Goal: Information Seeking & Learning: Learn about a topic

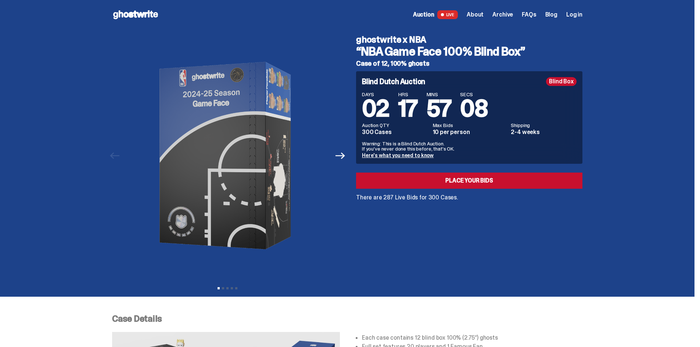
click at [441, 253] on div "ghostwrite x NBA “NBA Game Face 100% Blind Box” Case of 12, 100% ghosts Blind D…" at bounding box center [464, 155] width 235 height 253
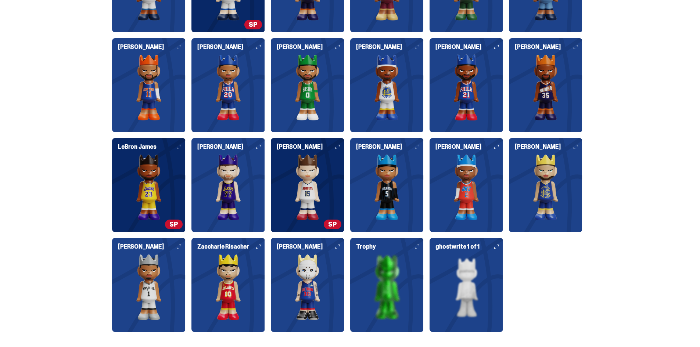
scroll to position [882, 0]
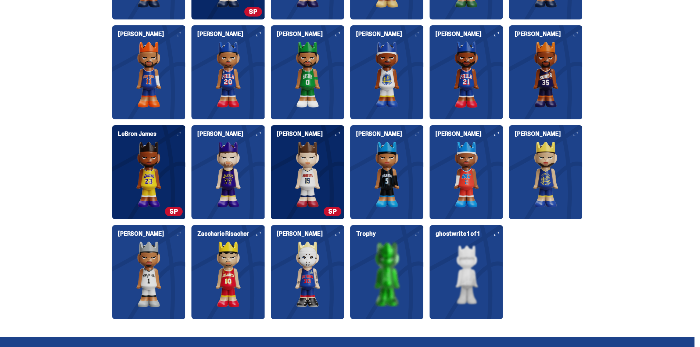
click at [316, 164] on img at bounding box center [307, 174] width 73 height 66
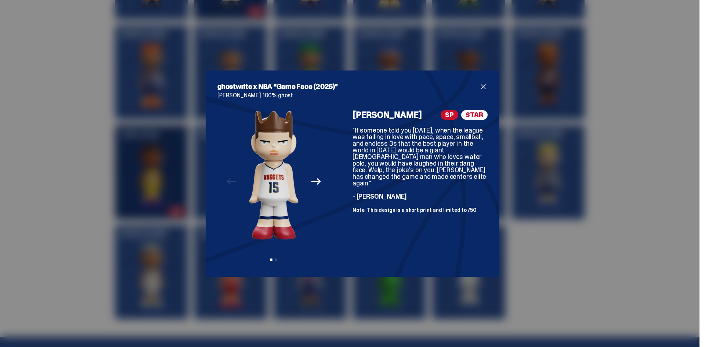
click at [632, 175] on div "ghostwrite x NBA “Game Face (2025)” [PERSON_NAME] 100% ghost Previous Next View…" at bounding box center [352, 173] width 705 height 347
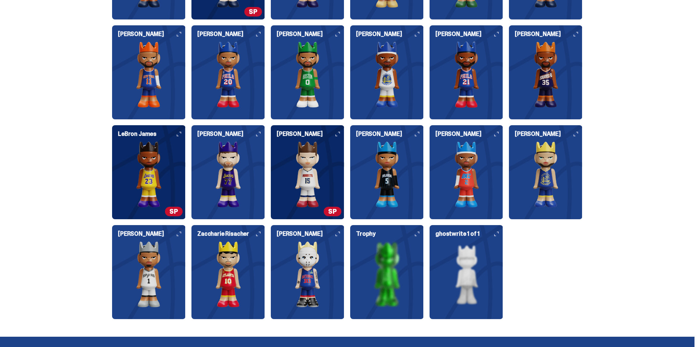
click at [144, 170] on img at bounding box center [148, 174] width 73 height 66
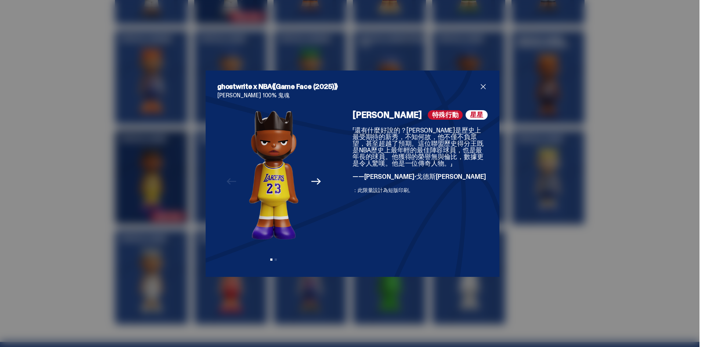
click at [641, 134] on div "ghostwrite x NBA《Game Face (2025)》 [PERSON_NAME] 100% 鬼魂 Previous Next 檢視投影片 1 …" at bounding box center [352, 173] width 705 height 347
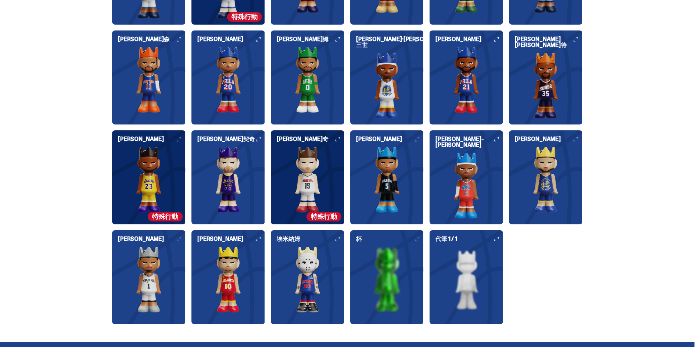
click at [307, 169] on img at bounding box center [307, 180] width 73 height 66
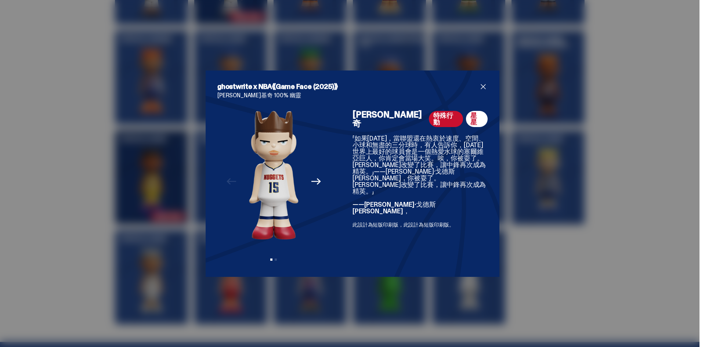
click at [628, 155] on div "ghostwrite x NBA《Game Face (2025)》 [PERSON_NAME]基奇 100% 幽靈 Previous Next 檢視投影片 …" at bounding box center [352, 173] width 705 height 347
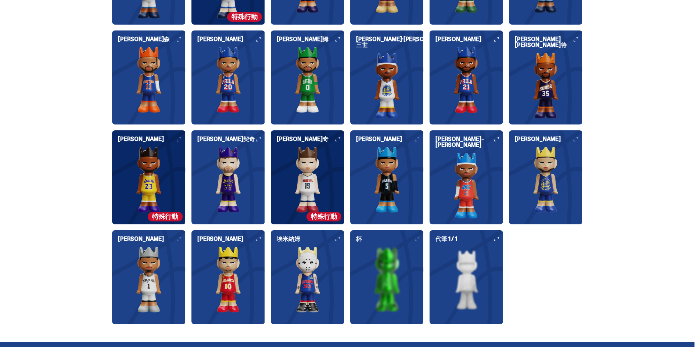
click at [252, 165] on img at bounding box center [227, 180] width 73 height 66
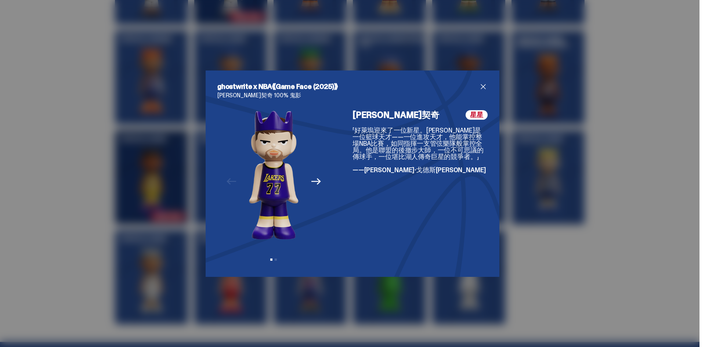
click at [648, 126] on div "ghostwrite x NBA《Game Face (2025)》 [PERSON_NAME]契奇 100% 鬼影 Previous Next 檢視投影片 …" at bounding box center [352, 173] width 705 height 347
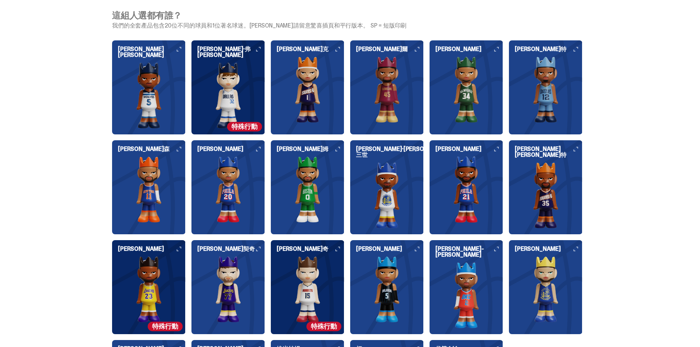
scroll to position [771, 0]
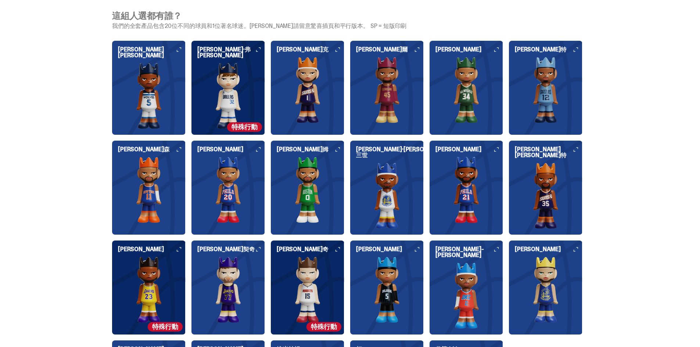
click at [243, 79] on img at bounding box center [227, 96] width 73 height 66
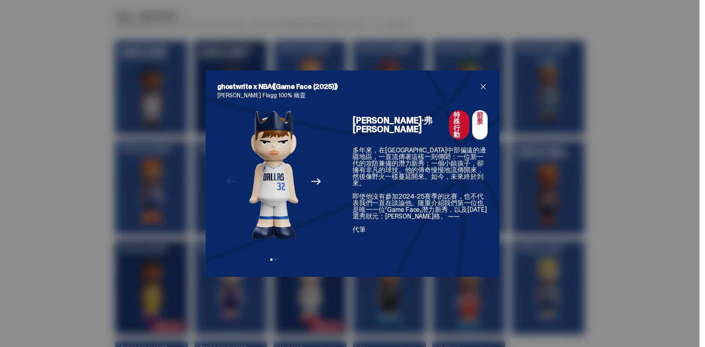
click at [631, 173] on div "ghostwrite x NBA《Game Face (2025)》 [PERSON_NAME] Flagg 100% 幽靈 Previous Next 檢視…" at bounding box center [352, 173] width 705 height 347
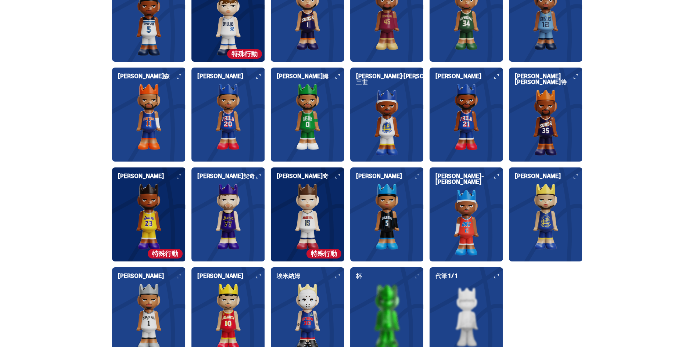
scroll to position [845, 0]
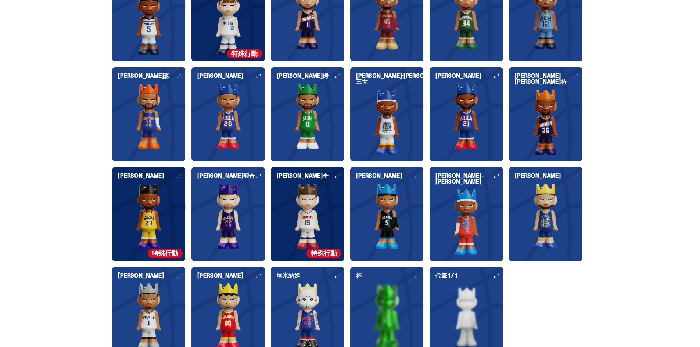
click at [313, 205] on img at bounding box center [307, 216] width 73 height 66
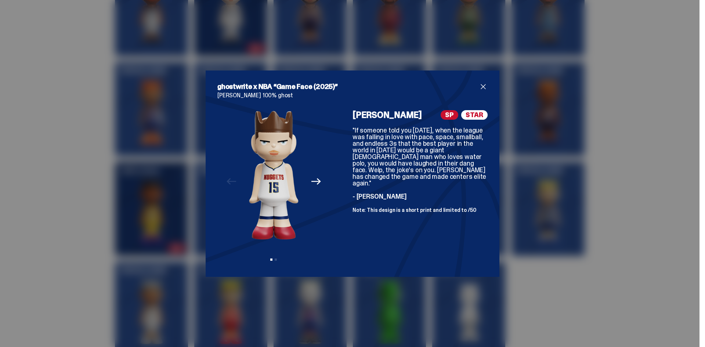
click at [626, 146] on div "ghostwrite x NBA “Game Face (2025)” [PERSON_NAME] 100% ghost Previous Next View…" at bounding box center [352, 173] width 705 height 347
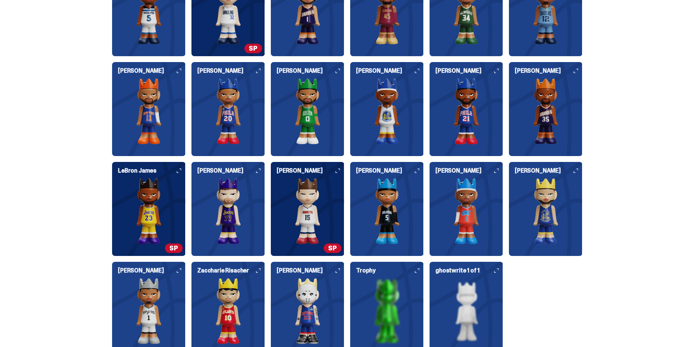
click at [545, 199] on img at bounding box center [545, 211] width 73 height 66
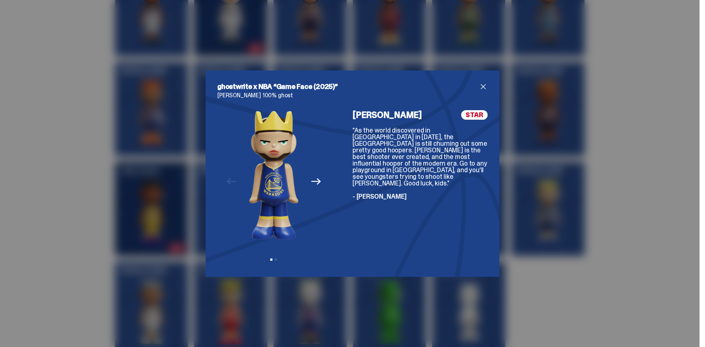
click at [615, 163] on div "ghostwrite x NBA “Game Face (2025)” [PERSON_NAME] 100% ghost Previous Next View…" at bounding box center [352, 173] width 705 height 347
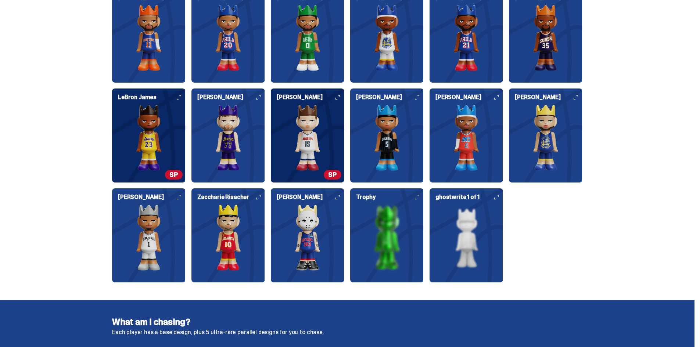
scroll to position [882, 0]
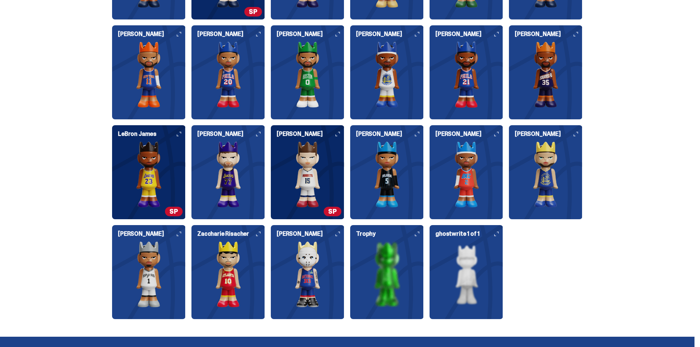
click at [615, 103] on div "Who's in the set? Our full set features the 20 different players and 1 Famous F…" at bounding box center [347, 112] width 694 height 450
click at [599, 281] on div "Who's in the set? Our full set features the 20 different players and 1 Famous F…" at bounding box center [347, 112] width 694 height 450
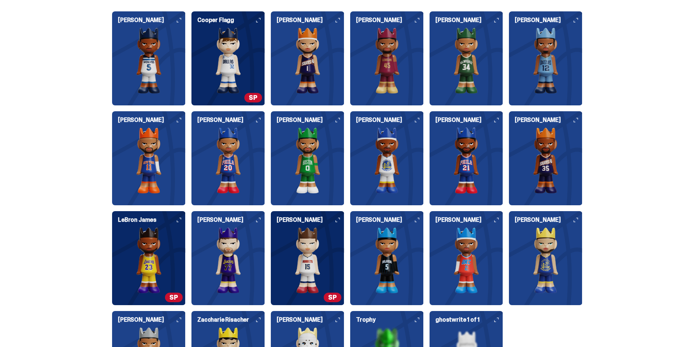
scroll to position [771, 0]
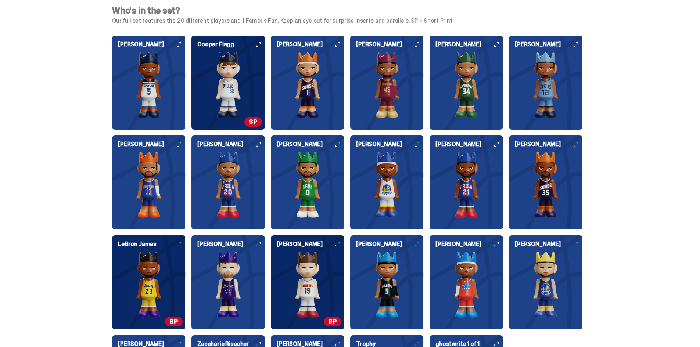
click at [312, 270] on img at bounding box center [307, 285] width 73 height 66
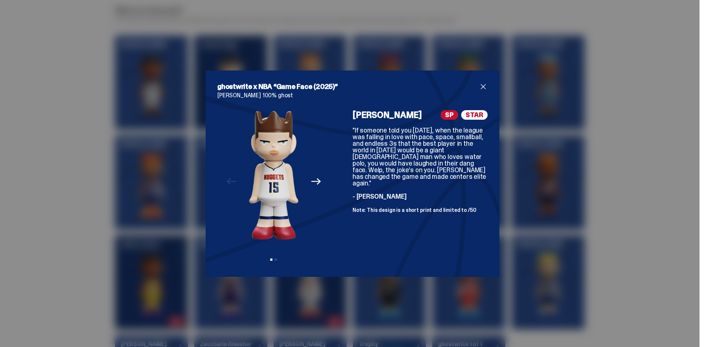
click at [313, 304] on div "ghostwrite x NBA “Game Face (2025)” [PERSON_NAME] 100% ghost Previous Next View…" at bounding box center [352, 173] width 705 height 347
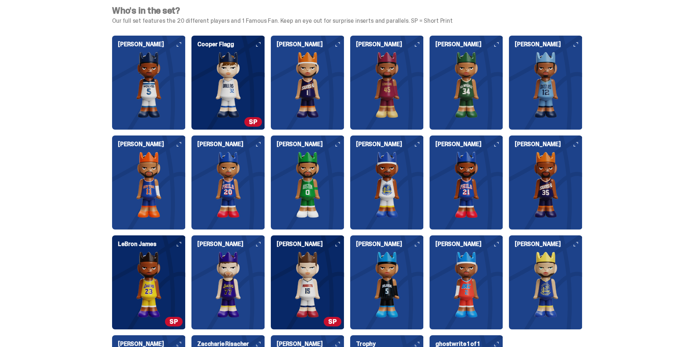
click at [128, 280] on img at bounding box center [148, 285] width 73 height 66
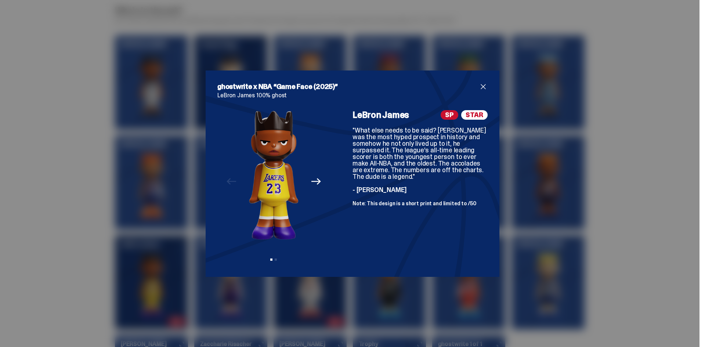
click at [128, 280] on div "ghostwrite x NBA “Game Face (2025)” LeBron [PERSON_NAME] 100% ghost Previous Ne…" at bounding box center [352, 173] width 705 height 347
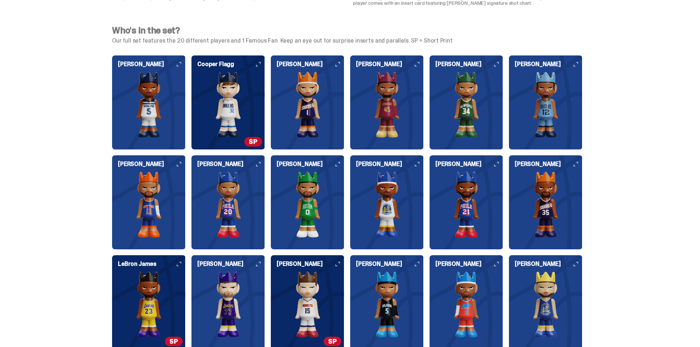
scroll to position [735, 0]
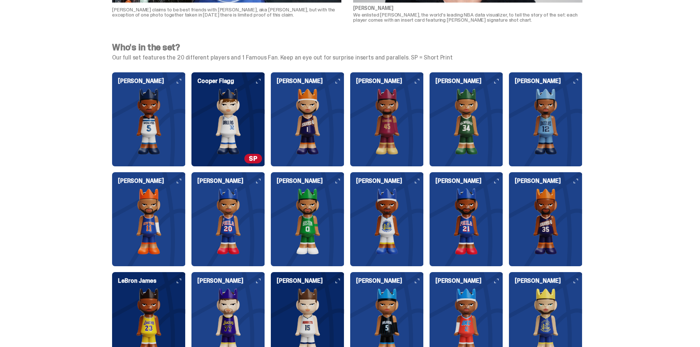
click at [232, 104] on img at bounding box center [227, 122] width 73 height 66
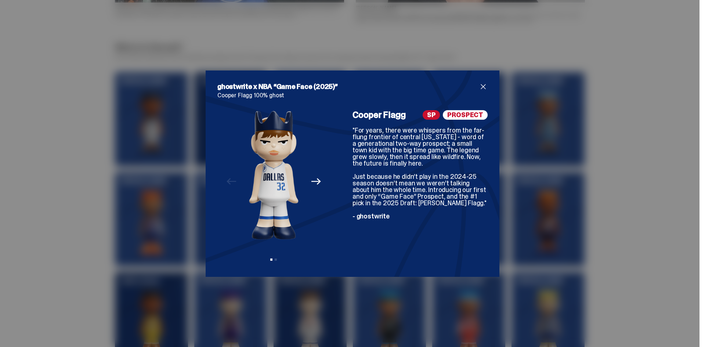
click at [648, 130] on div "ghostwrite x NBA “Game Face (2025)” [PERSON_NAME] Flagg 100% ghost Previous Nex…" at bounding box center [352, 173] width 705 height 347
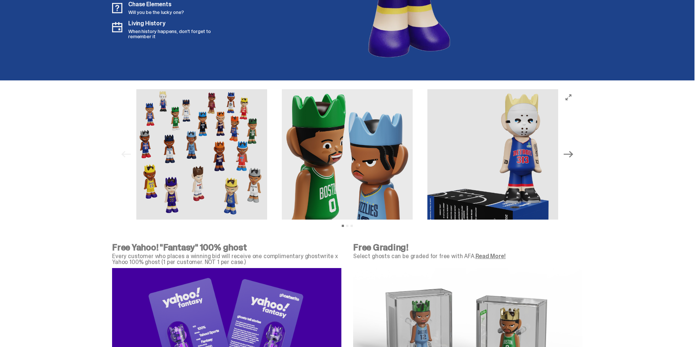
scroll to position [2241, 0]
